Goal: Find specific page/section: Find specific page/section

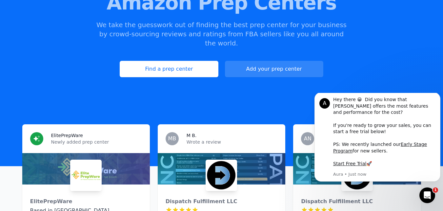
scroll to position [95, 0]
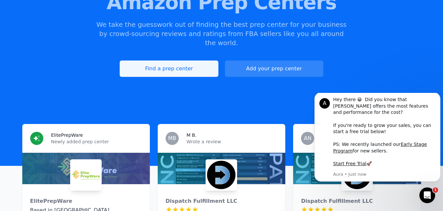
click at [166, 61] on link "Find a prep center" at bounding box center [169, 69] width 98 height 16
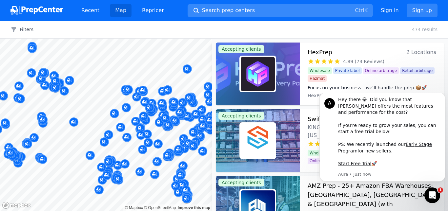
click at [220, 13] on span "Search prep centers" at bounding box center [228, 11] width 53 height 8
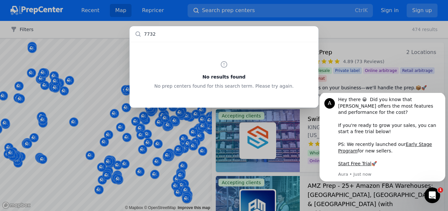
type input "77327"
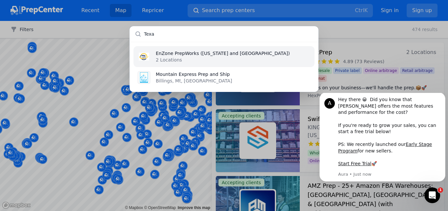
type input "[US_STATE]"
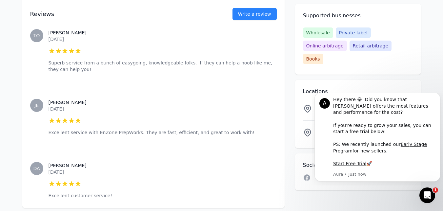
scroll to position [552, 0]
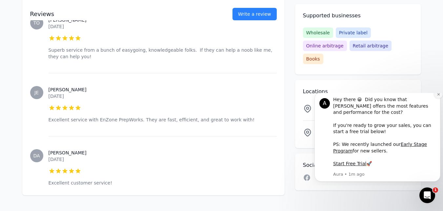
click at [438, 96] on icon "Dismiss notification" at bounding box center [439, 95] width 4 height 4
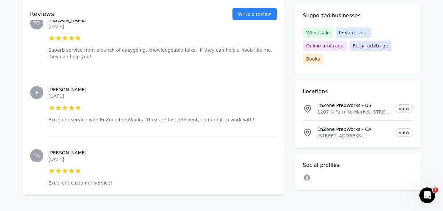
click at [403, 105] on link "View" at bounding box center [404, 109] width 18 height 9
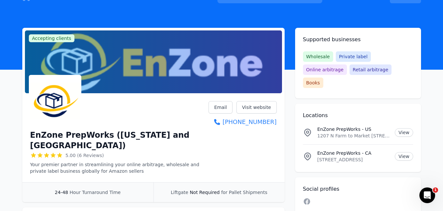
scroll to position [0, 0]
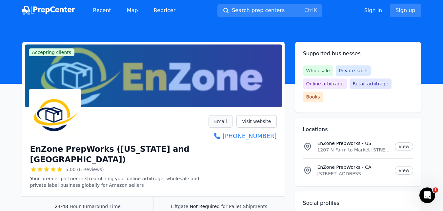
click at [227, 122] on link "Email" at bounding box center [220, 121] width 24 height 12
click at [262, 121] on link "Visit website" at bounding box center [256, 121] width 40 height 12
